Goal: Find contact information: Find contact information

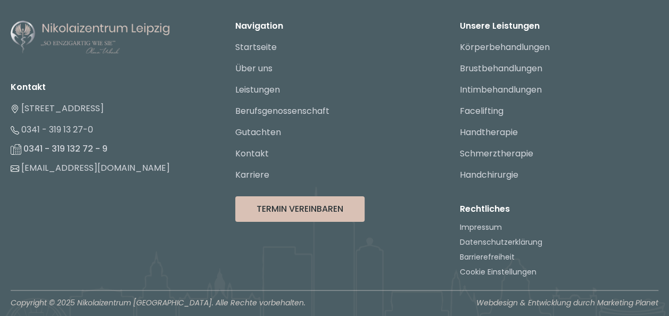
scroll to position [1772, 0]
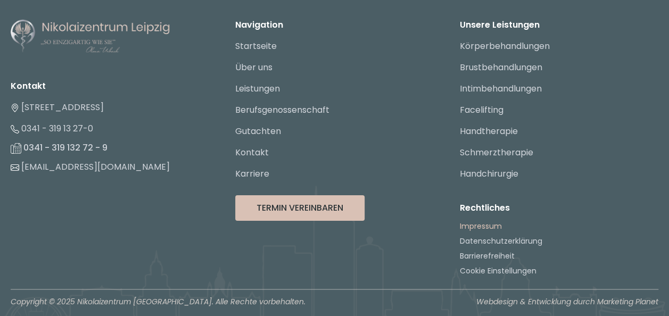
click at [484, 223] on link "Impressum" at bounding box center [481, 226] width 42 height 11
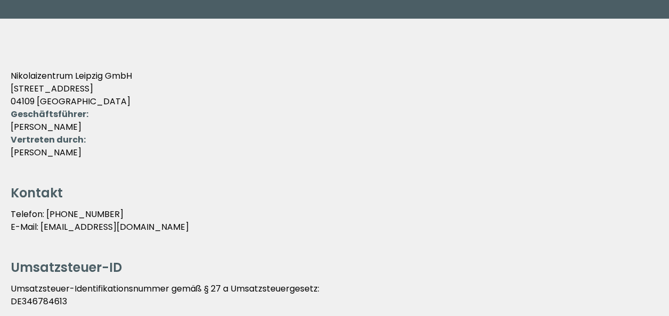
scroll to position [174, 0]
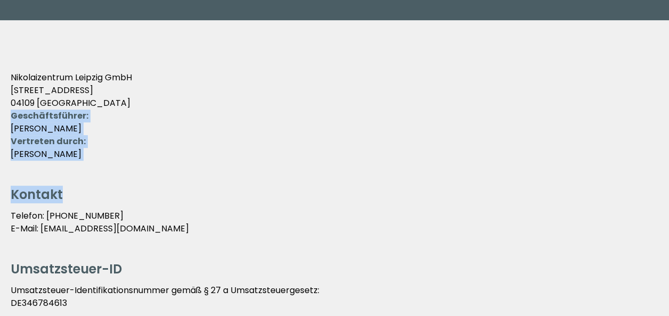
drag, startPoint x: 12, startPoint y: 118, endPoint x: 81, endPoint y: 168, distance: 85.0
drag, startPoint x: 81, startPoint y: 168, endPoint x: 217, endPoint y: 173, distance: 135.9
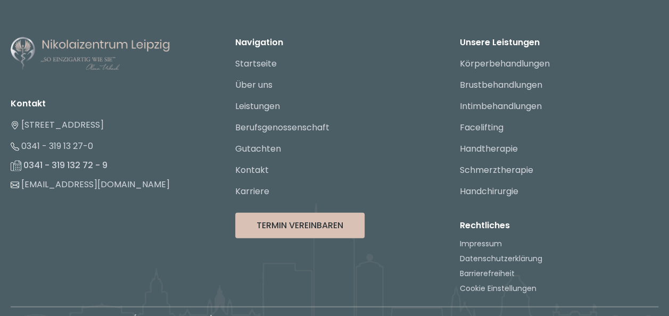
scroll to position [1069, 0]
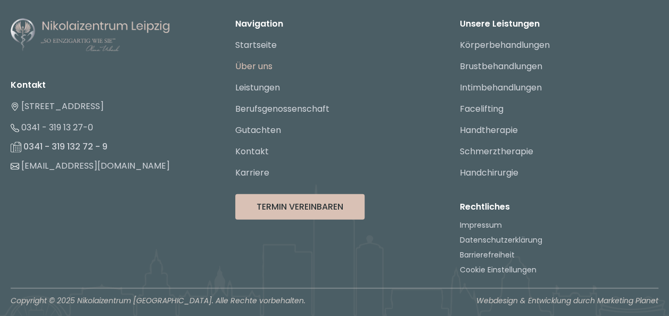
click at [253, 70] on link "Über uns" at bounding box center [253, 66] width 37 height 12
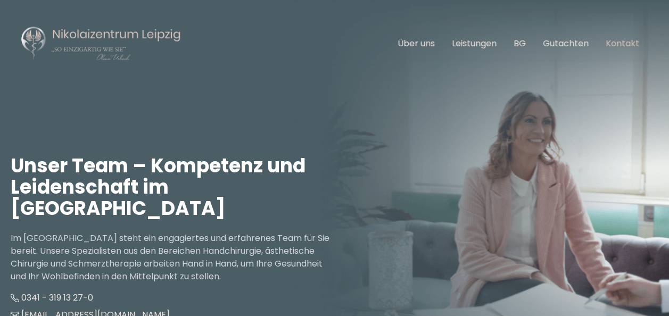
click at [619, 43] on link "Kontakt" at bounding box center [623, 43] width 34 height 12
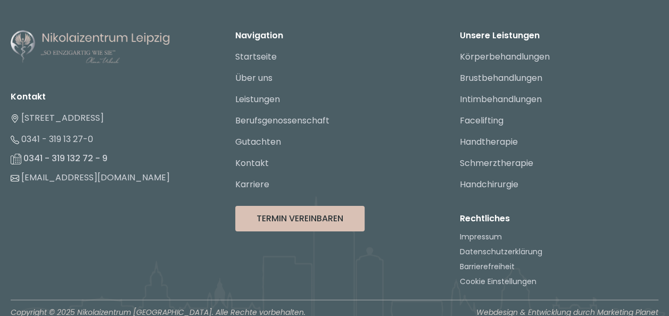
scroll to position [1772, 0]
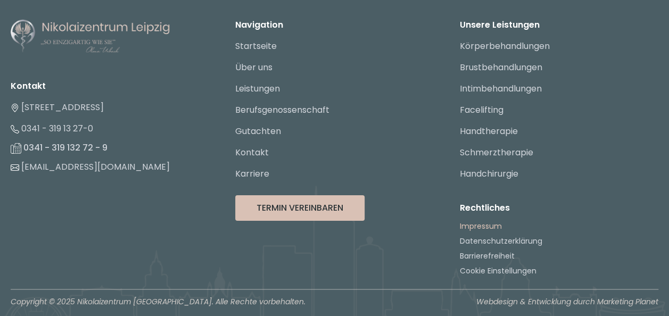
click at [475, 221] on link "Impressum" at bounding box center [481, 226] width 42 height 11
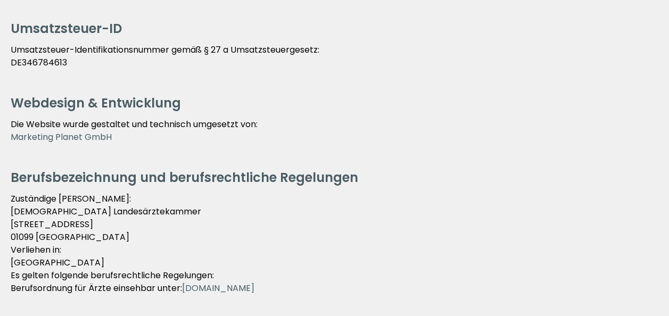
scroll to position [406, 0]
